Goal: Information Seeking & Learning: Learn about a topic

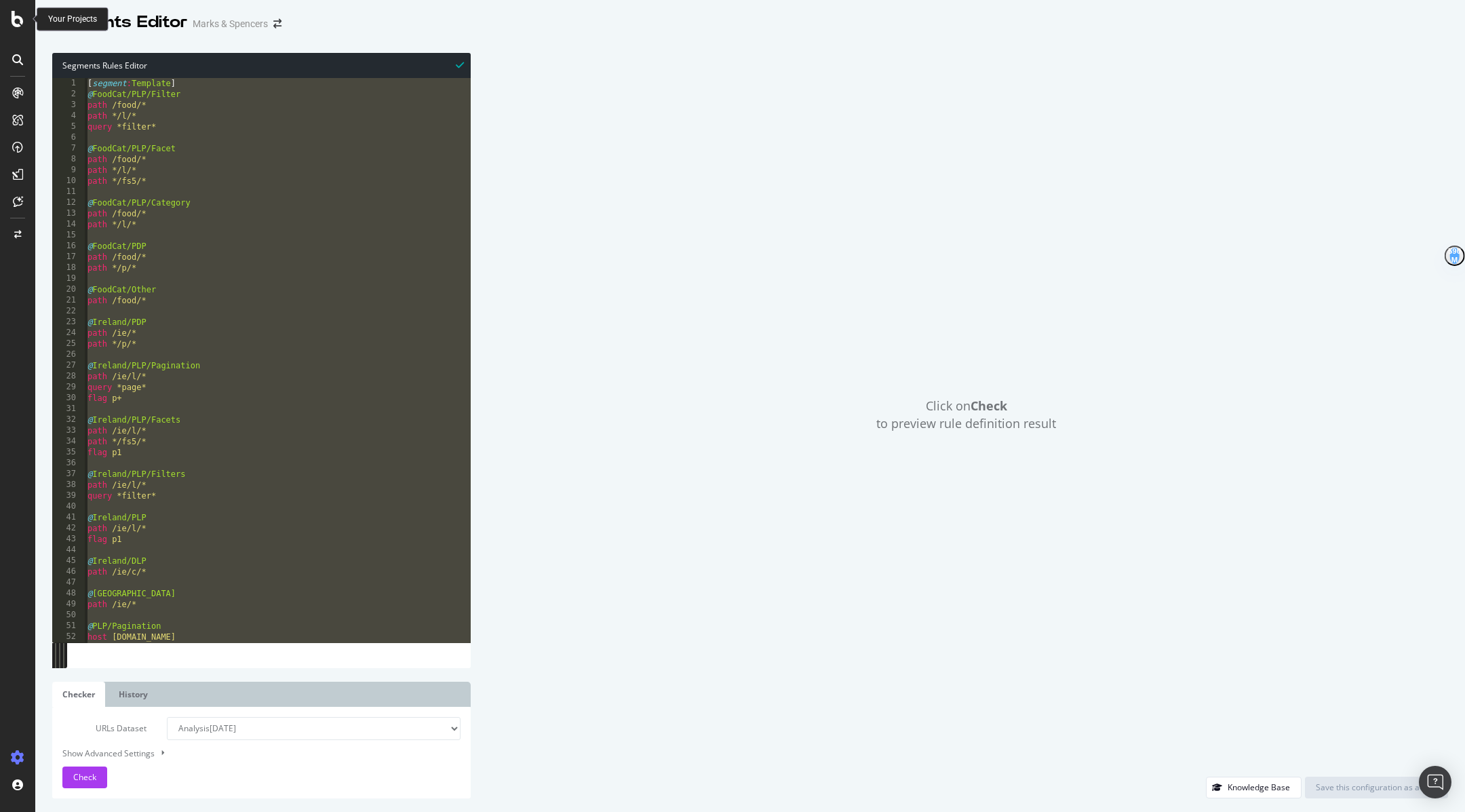
click at [23, 27] on icon at bounding box center [17, 19] width 12 height 16
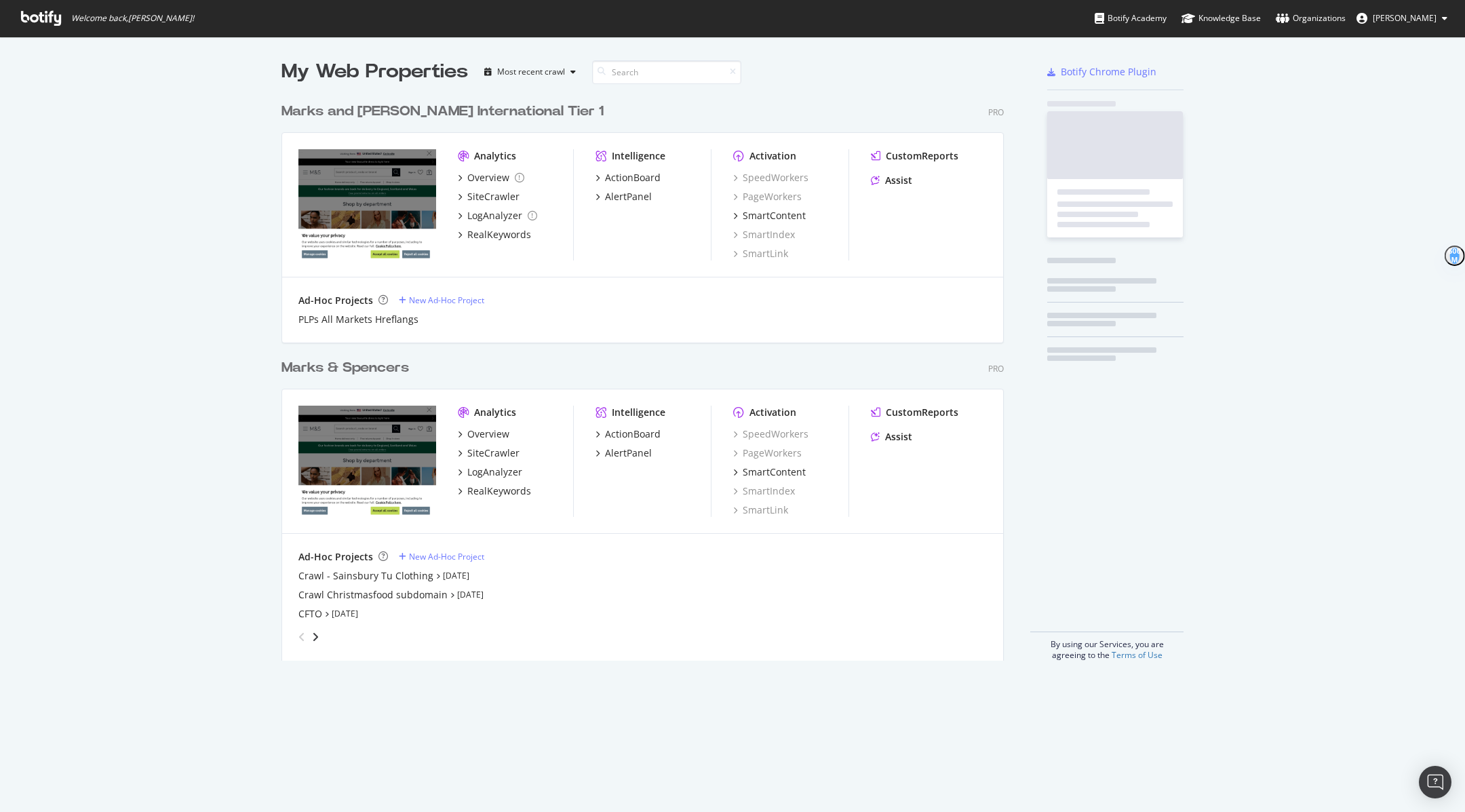
scroll to position [812, 1465]
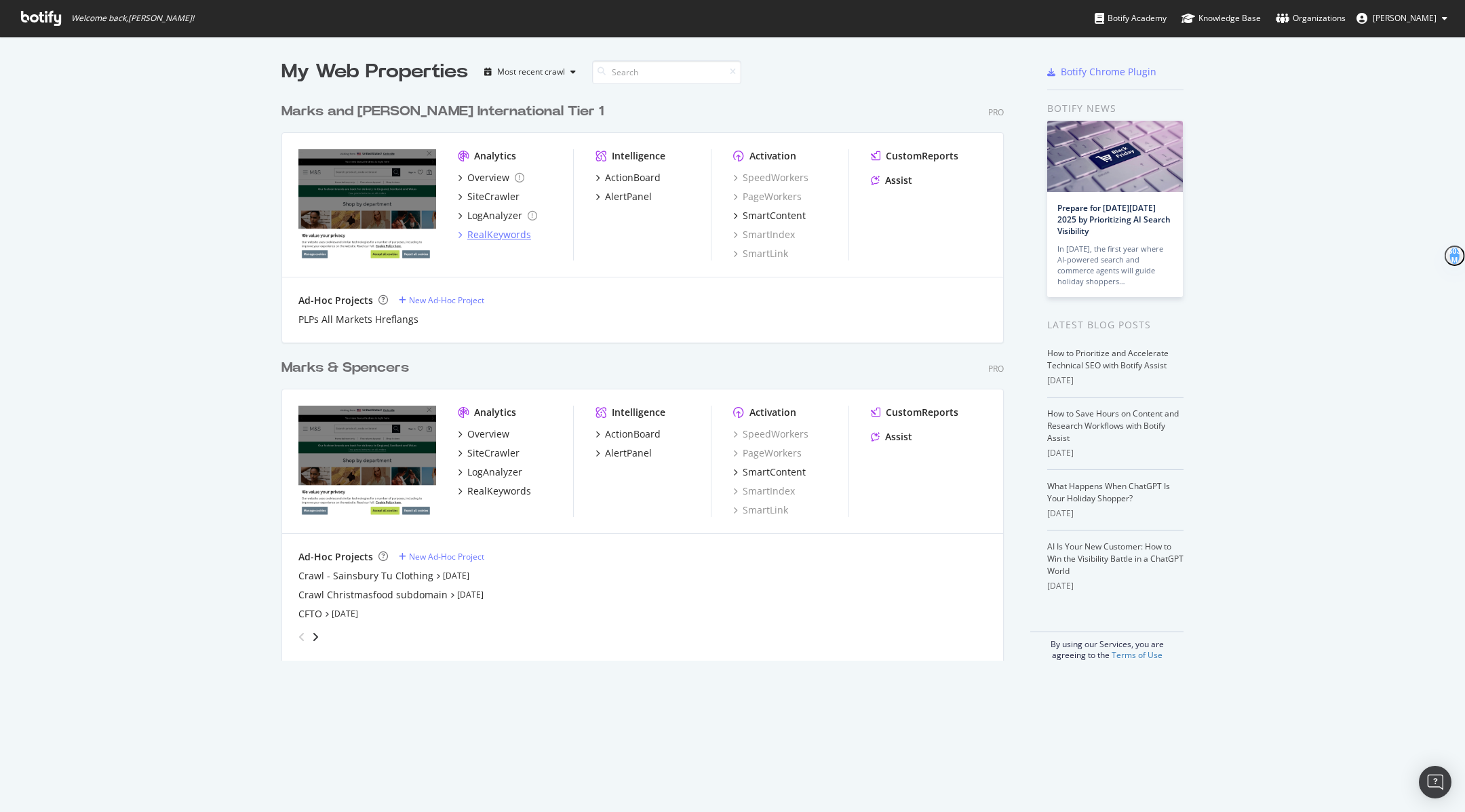
click at [498, 238] on div "RealKeywords" at bounding box center [499, 234] width 64 height 14
